Goal: Subscribe to service/newsletter

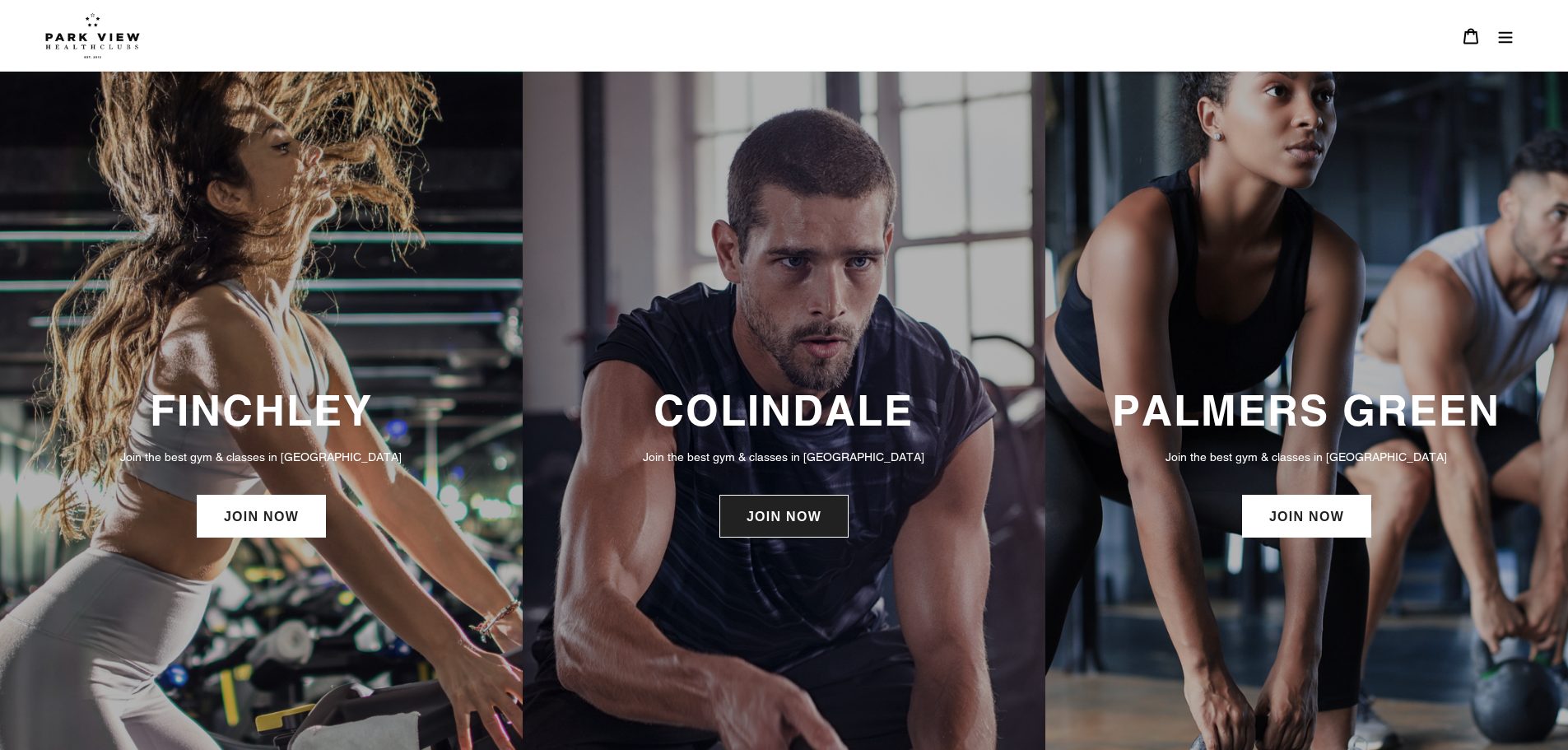
click at [767, 530] on link "JOIN NOW" at bounding box center [784, 515] width 129 height 43
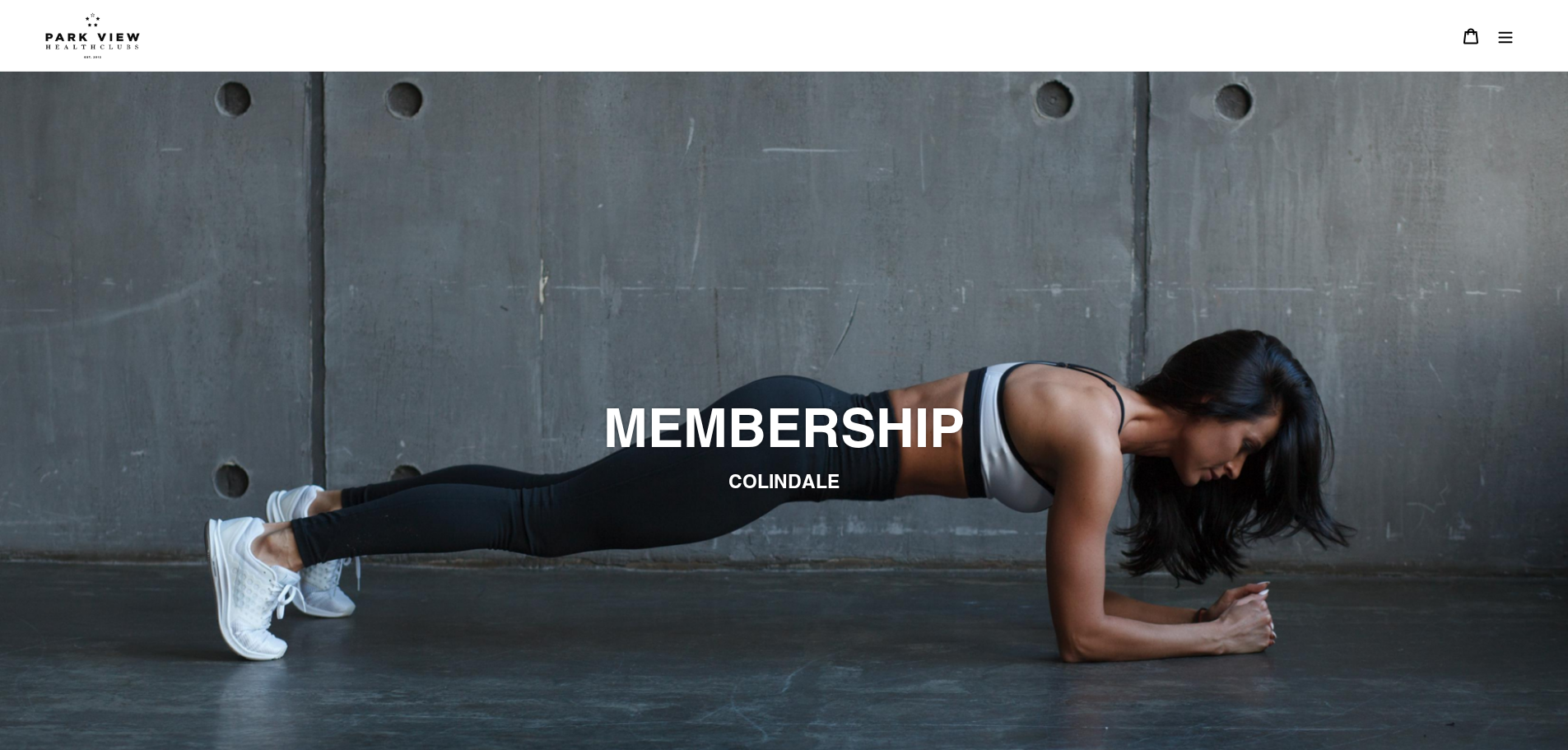
drag, startPoint x: 332, startPoint y: 61, endPoint x: 348, endPoint y: 26, distance: 38.5
click at [332, 60] on div at bounding box center [769, 35] width 1449 height 71
